Goal: Information Seeking & Learning: Learn about a topic

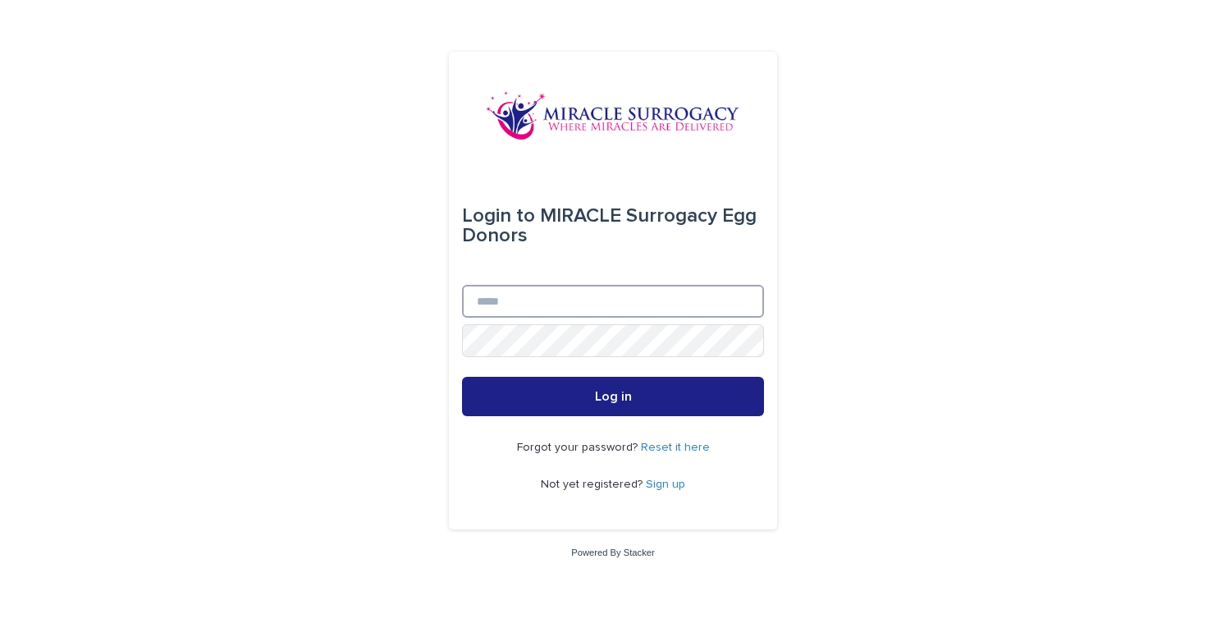
click at [582, 298] on input "Email" at bounding box center [613, 301] width 302 height 33
type input "**********"
click at [671, 480] on link "Sign up" at bounding box center [665, 483] width 39 height 11
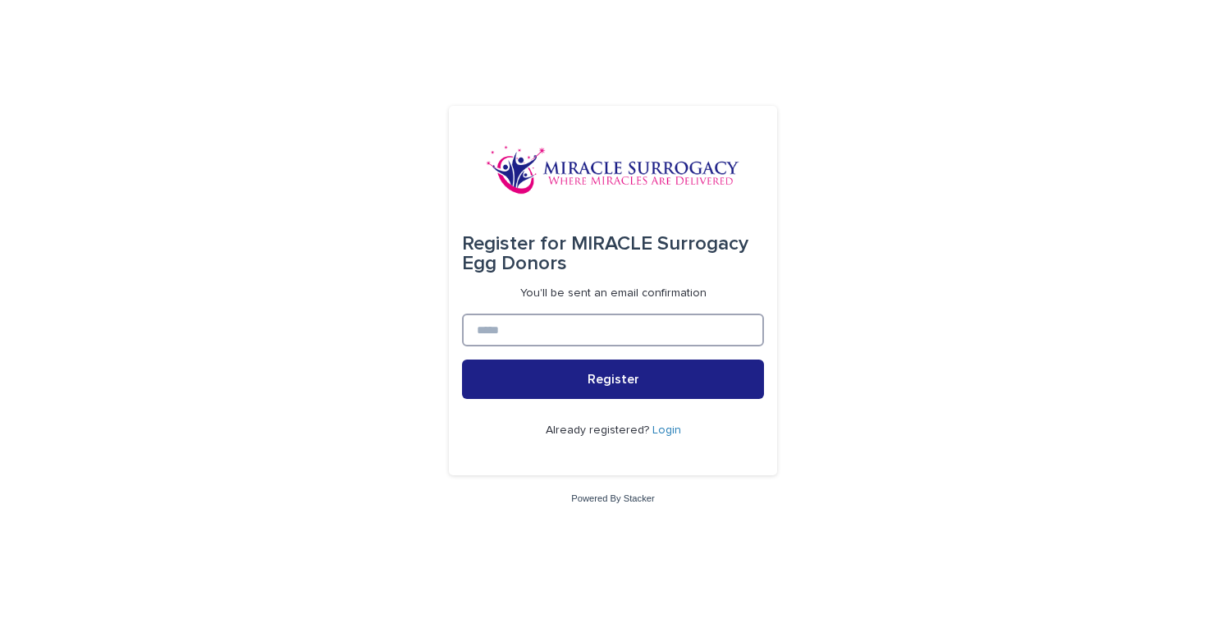
click at [565, 328] on input at bounding box center [613, 330] width 302 height 33
type input "**********"
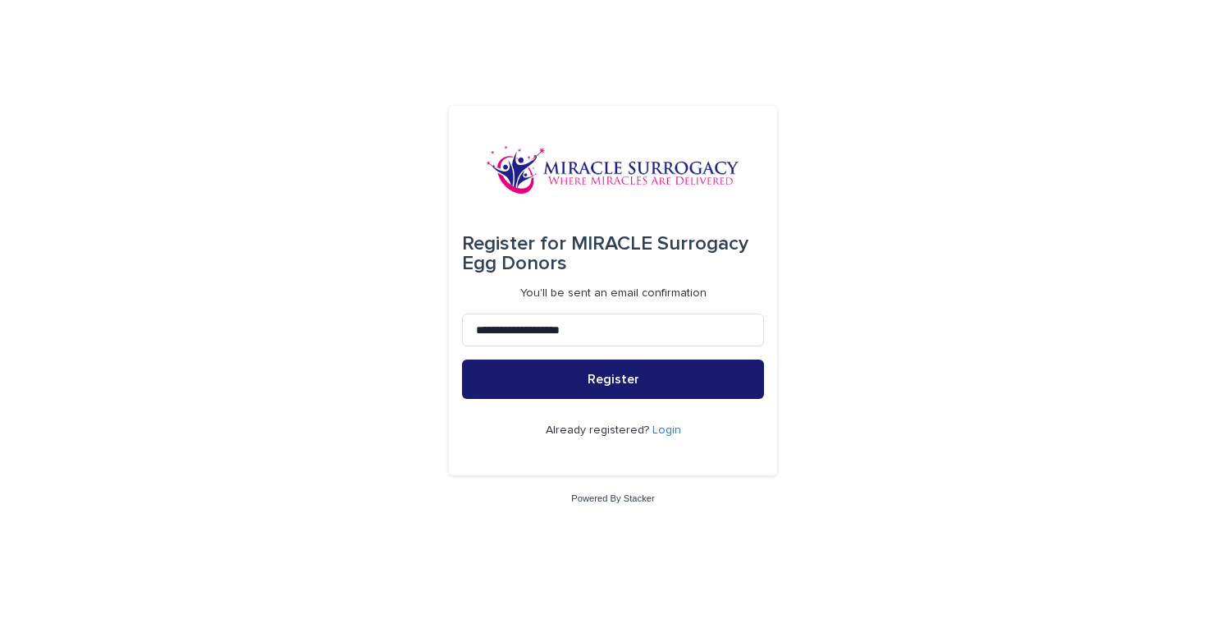
click at [593, 378] on span "Register" at bounding box center [614, 379] width 52 height 13
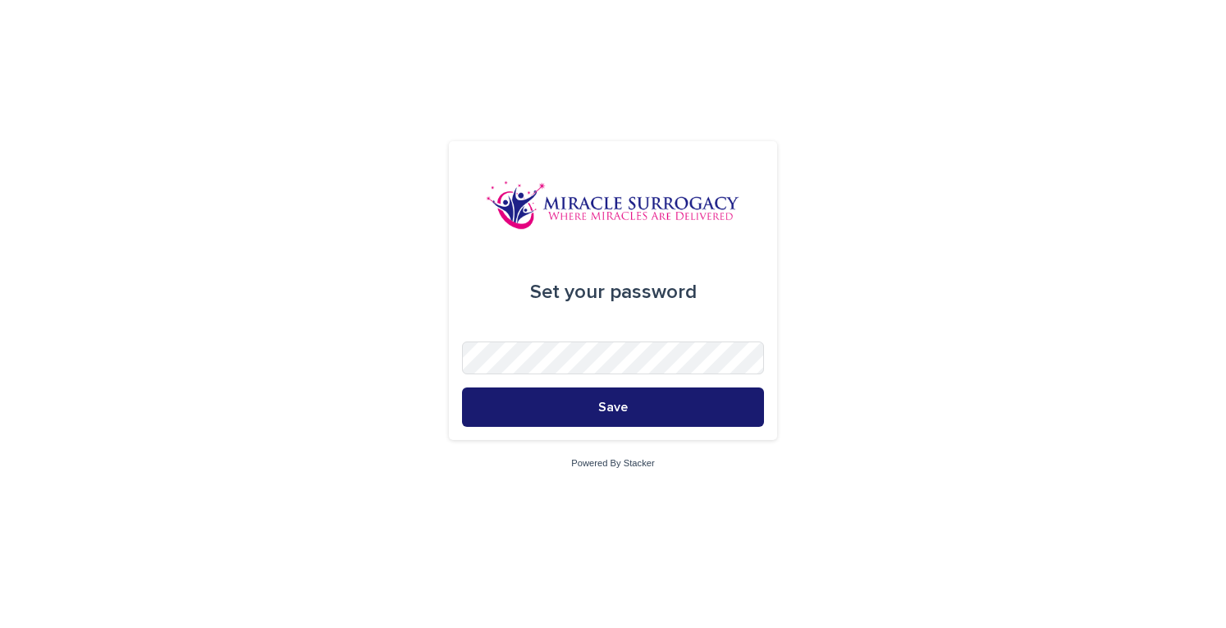
click at [515, 405] on button "Save" at bounding box center [613, 406] width 302 height 39
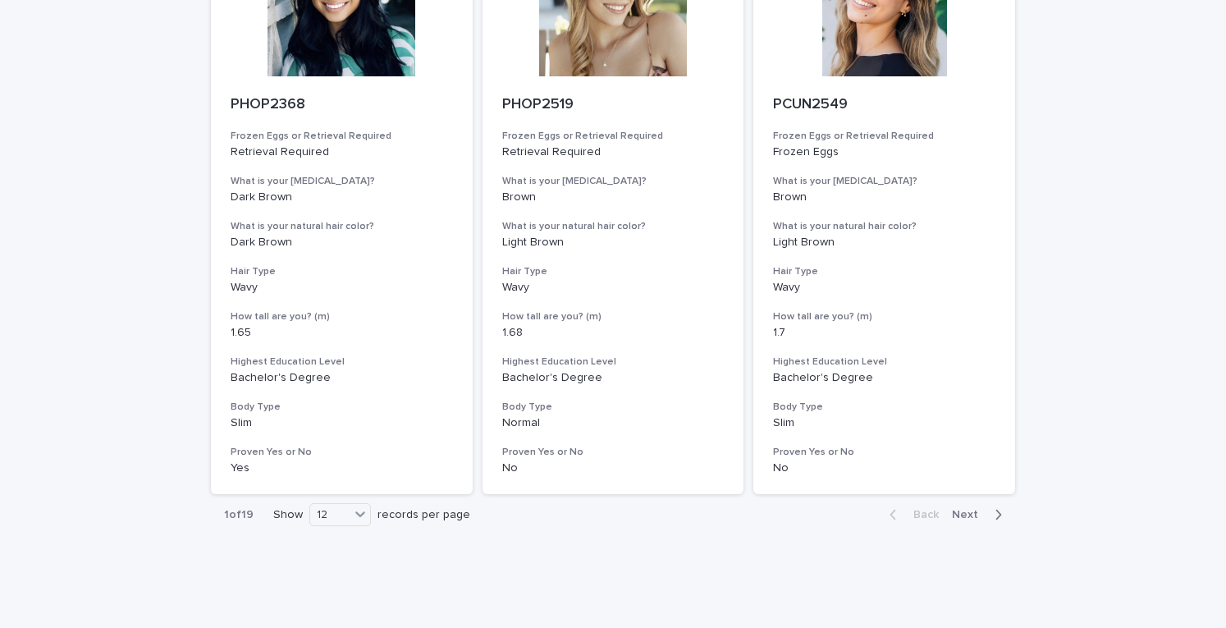
scroll to position [2006, 0]
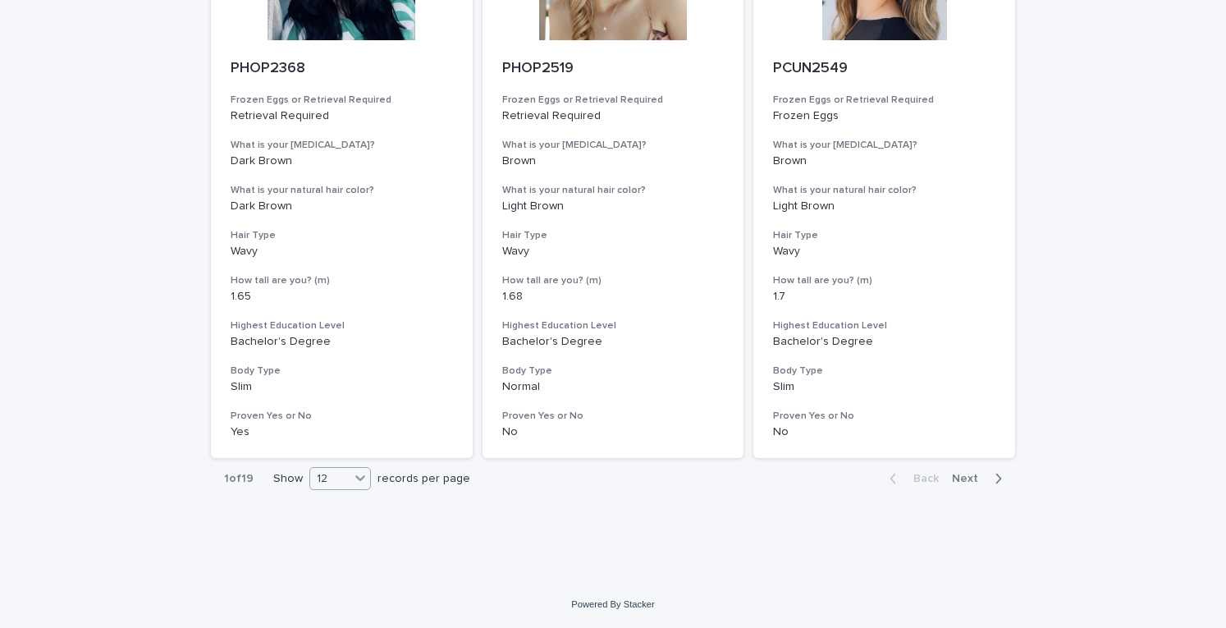
click at [356, 480] on icon at bounding box center [360, 477] width 16 height 16
click at [336, 539] on div "36" at bounding box center [334, 540] width 60 height 20
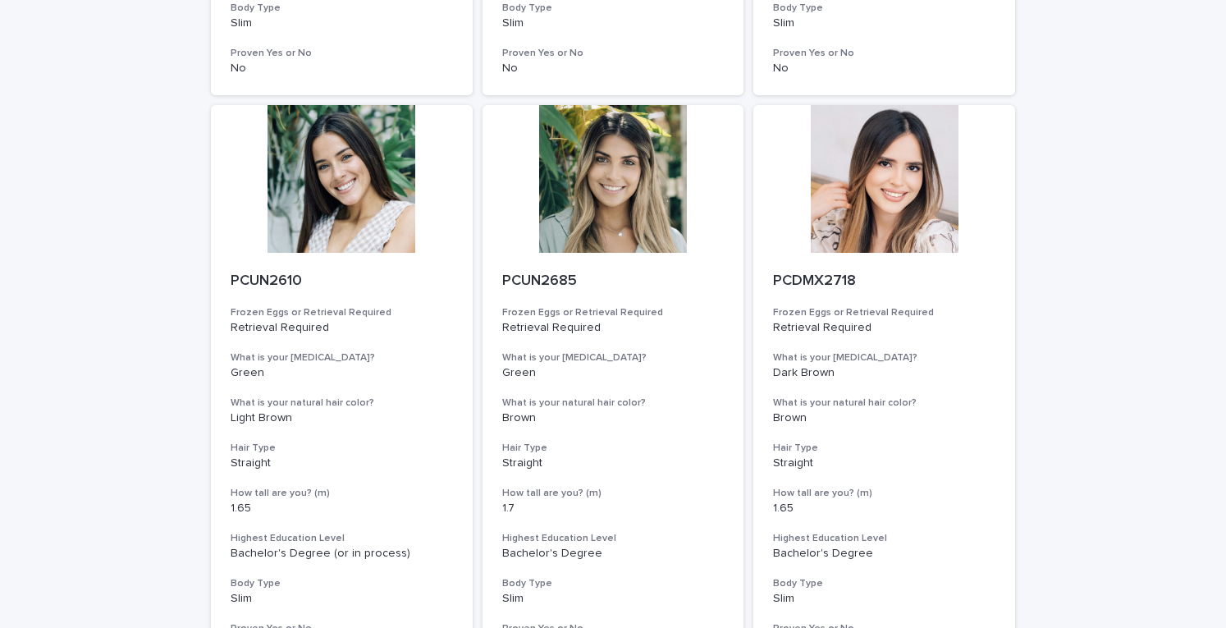
scroll to position [6120, 0]
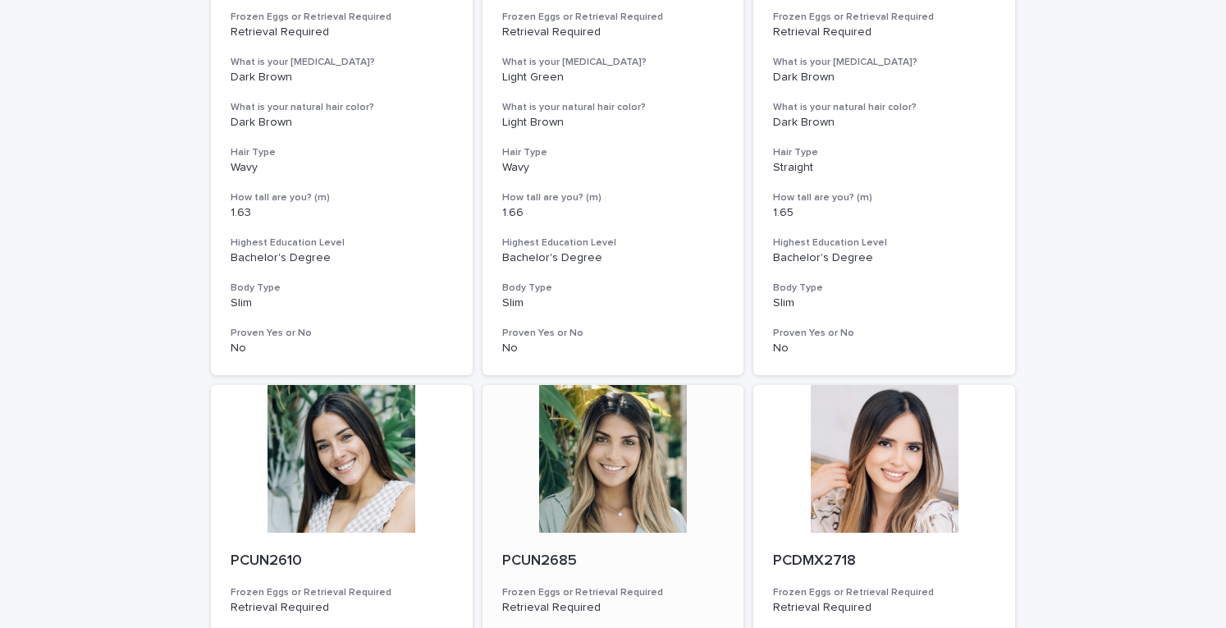
click at [614, 437] on div at bounding box center [614, 459] width 262 height 148
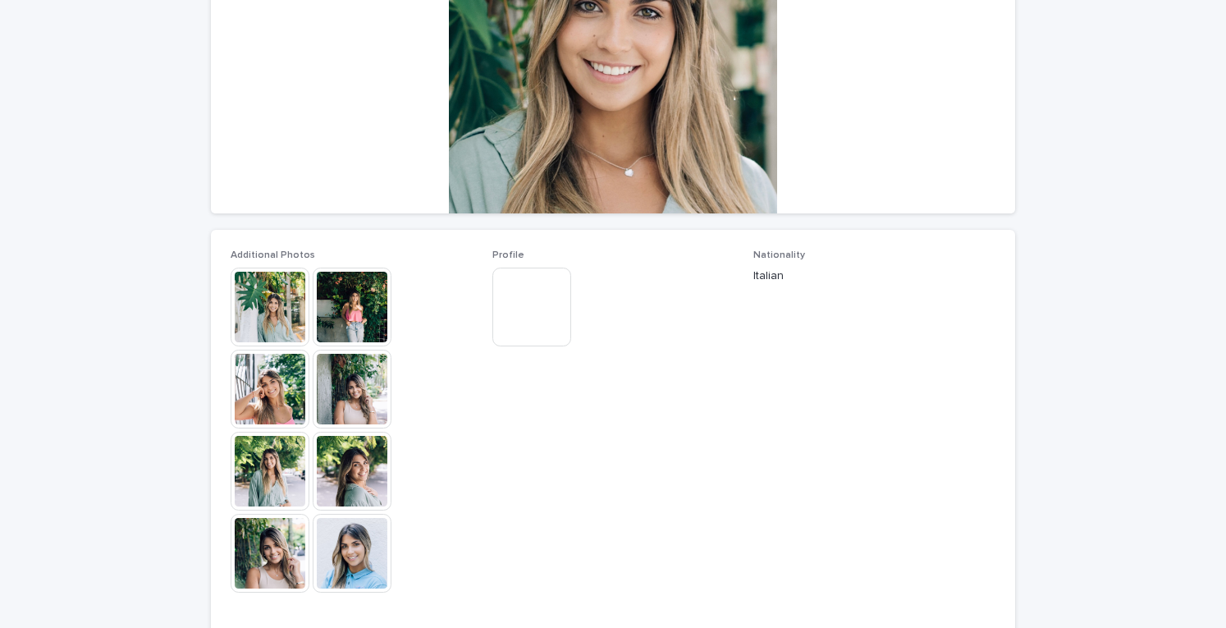
scroll to position [274, 0]
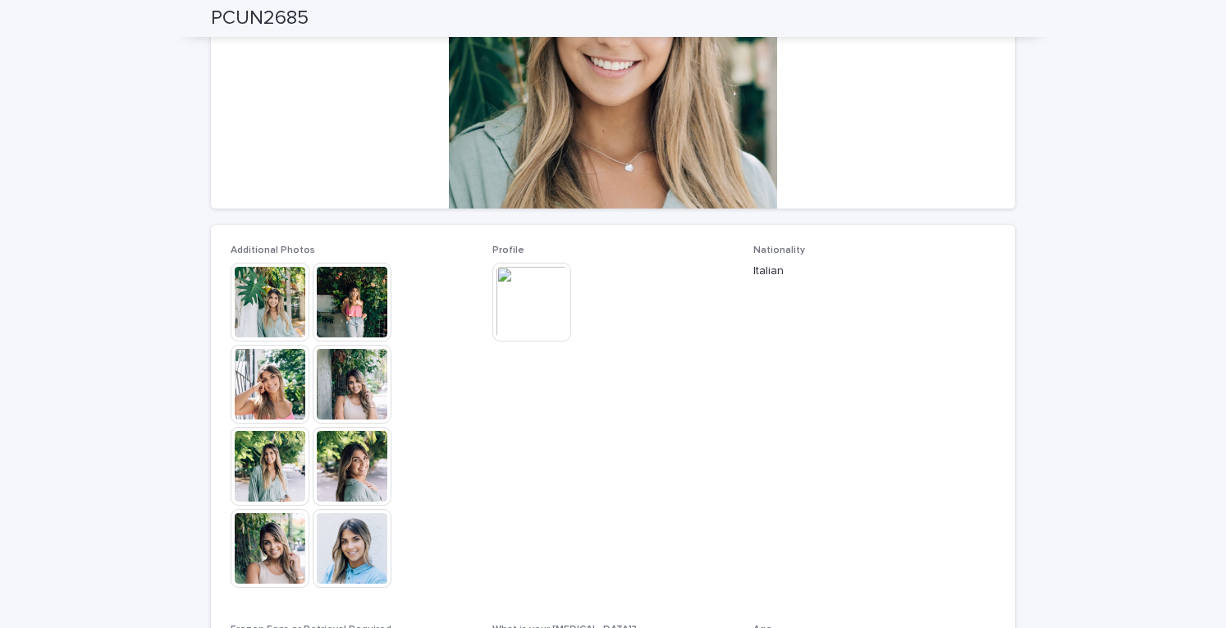
click at [523, 287] on img at bounding box center [531, 302] width 79 height 79
